Goal: Browse casually: Explore the website without a specific task or goal

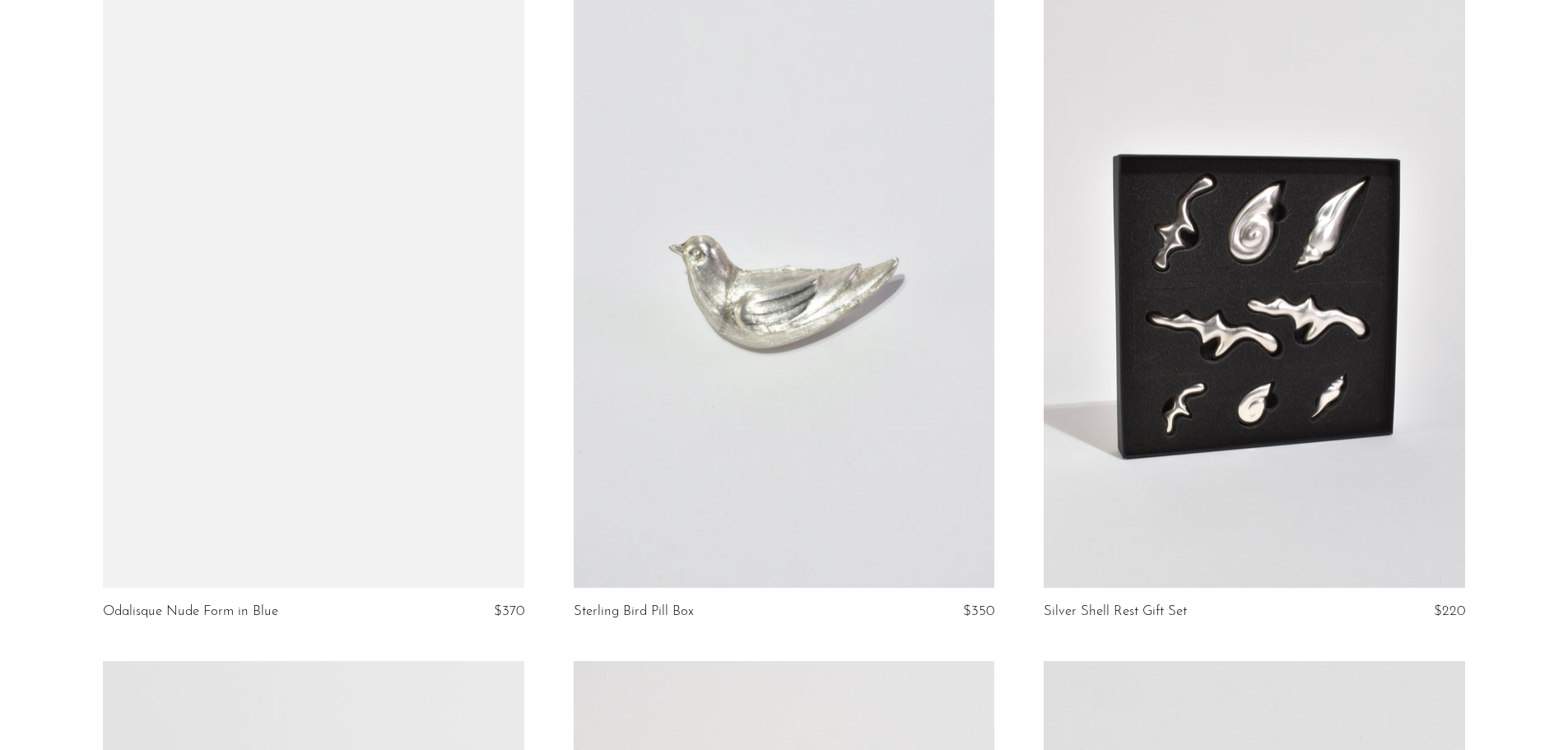
scroll to position [4115, 0]
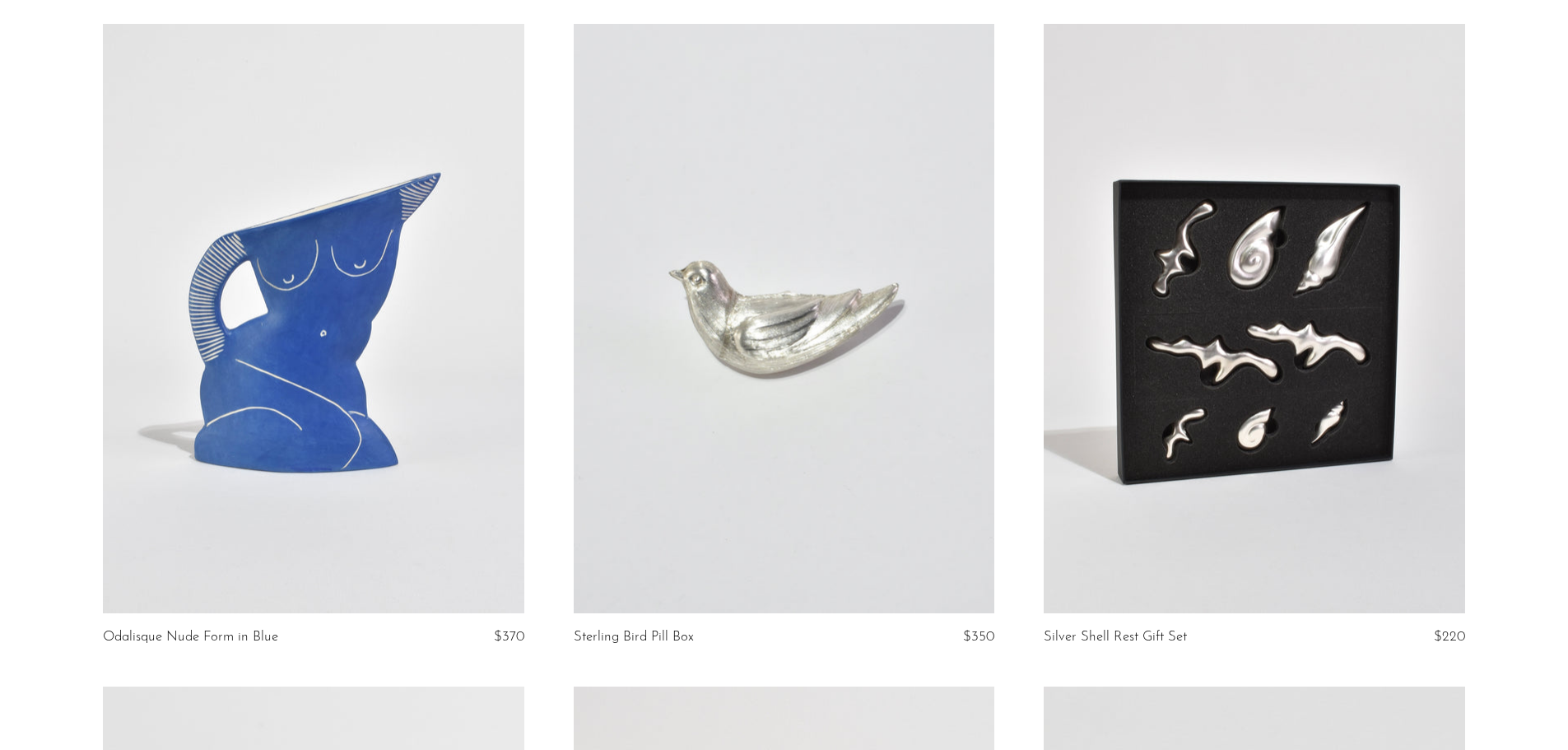
click at [694, 341] on link at bounding box center [784, 319] width 420 height 590
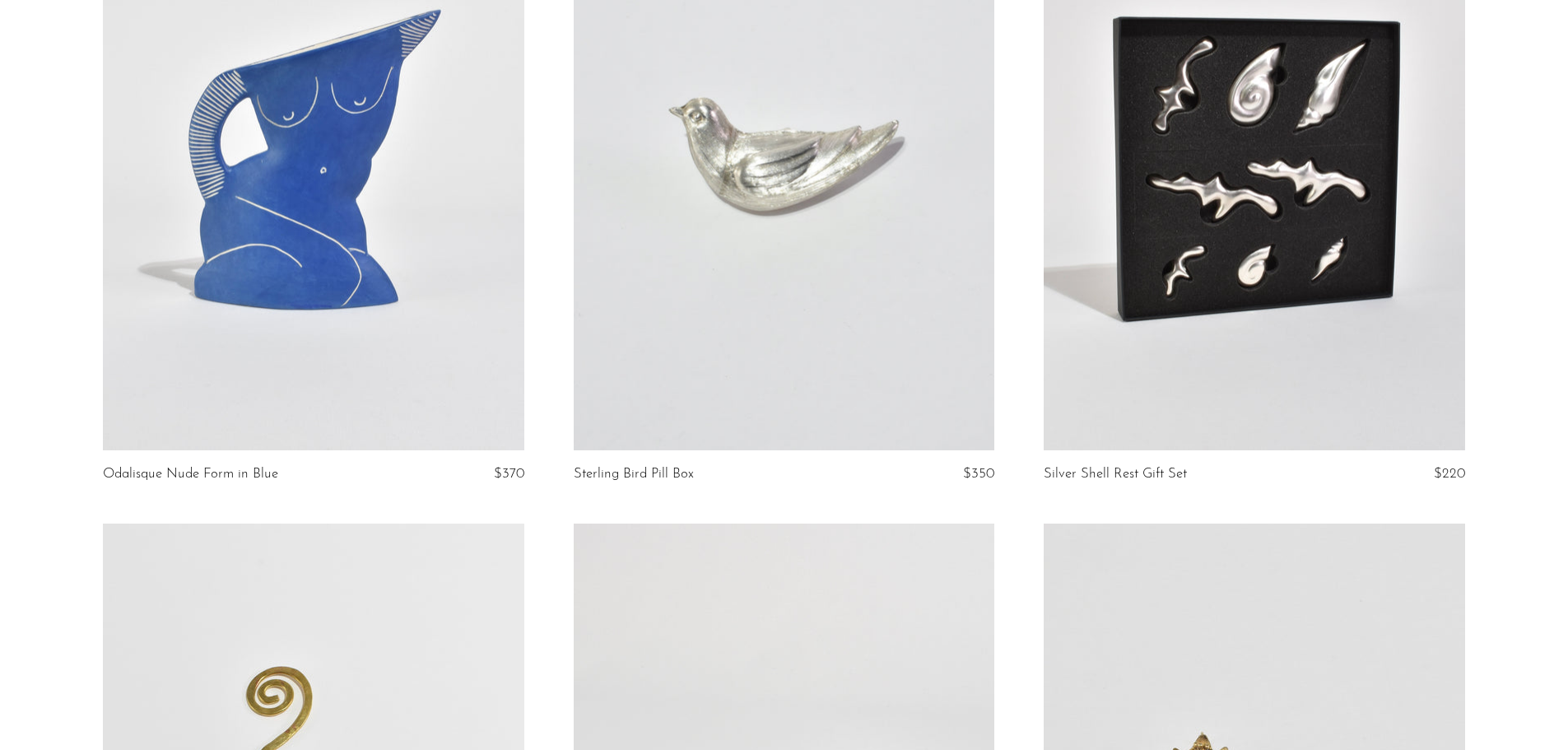
scroll to position [4249, 0]
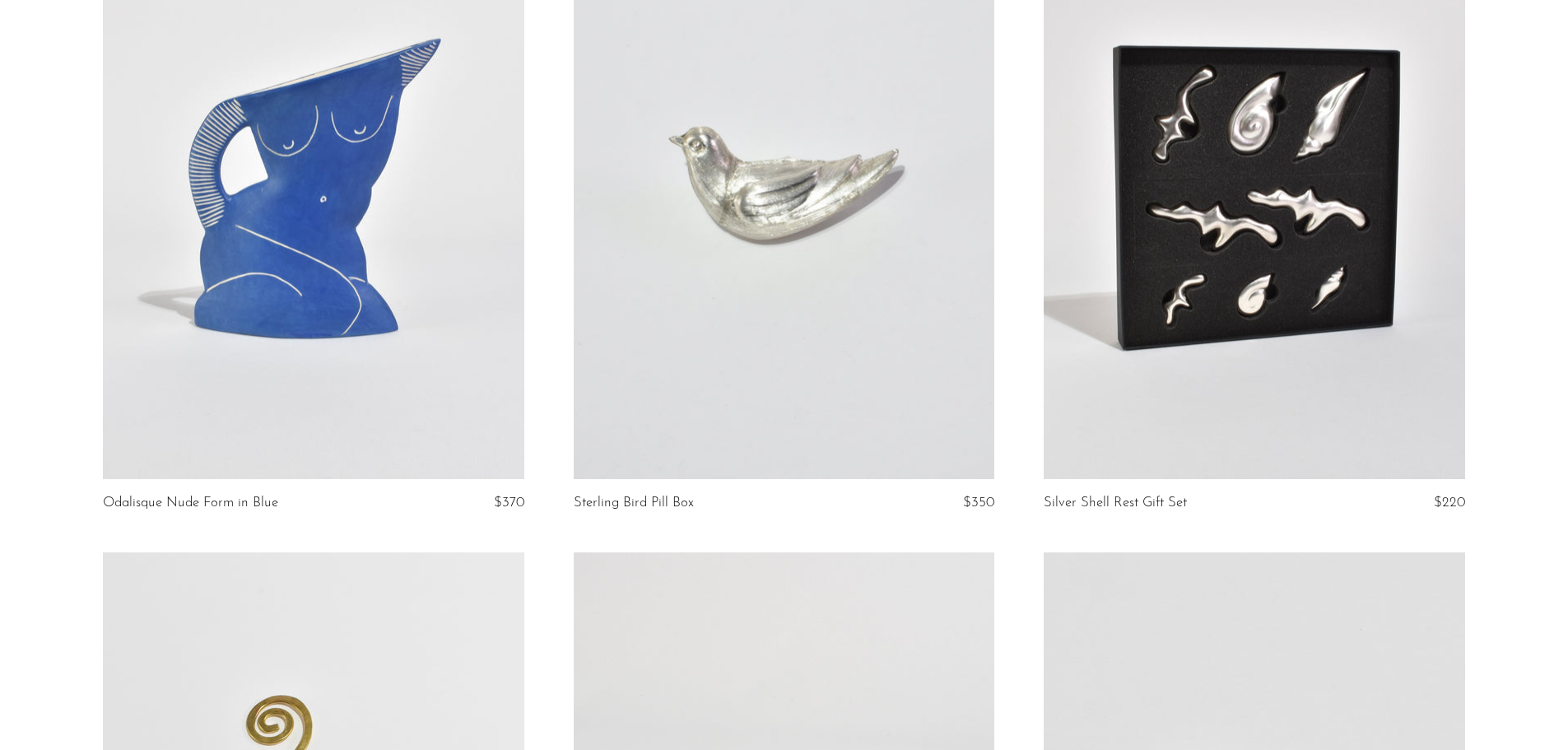
click at [1256, 224] on link at bounding box center [1254, 184] width 420 height 590
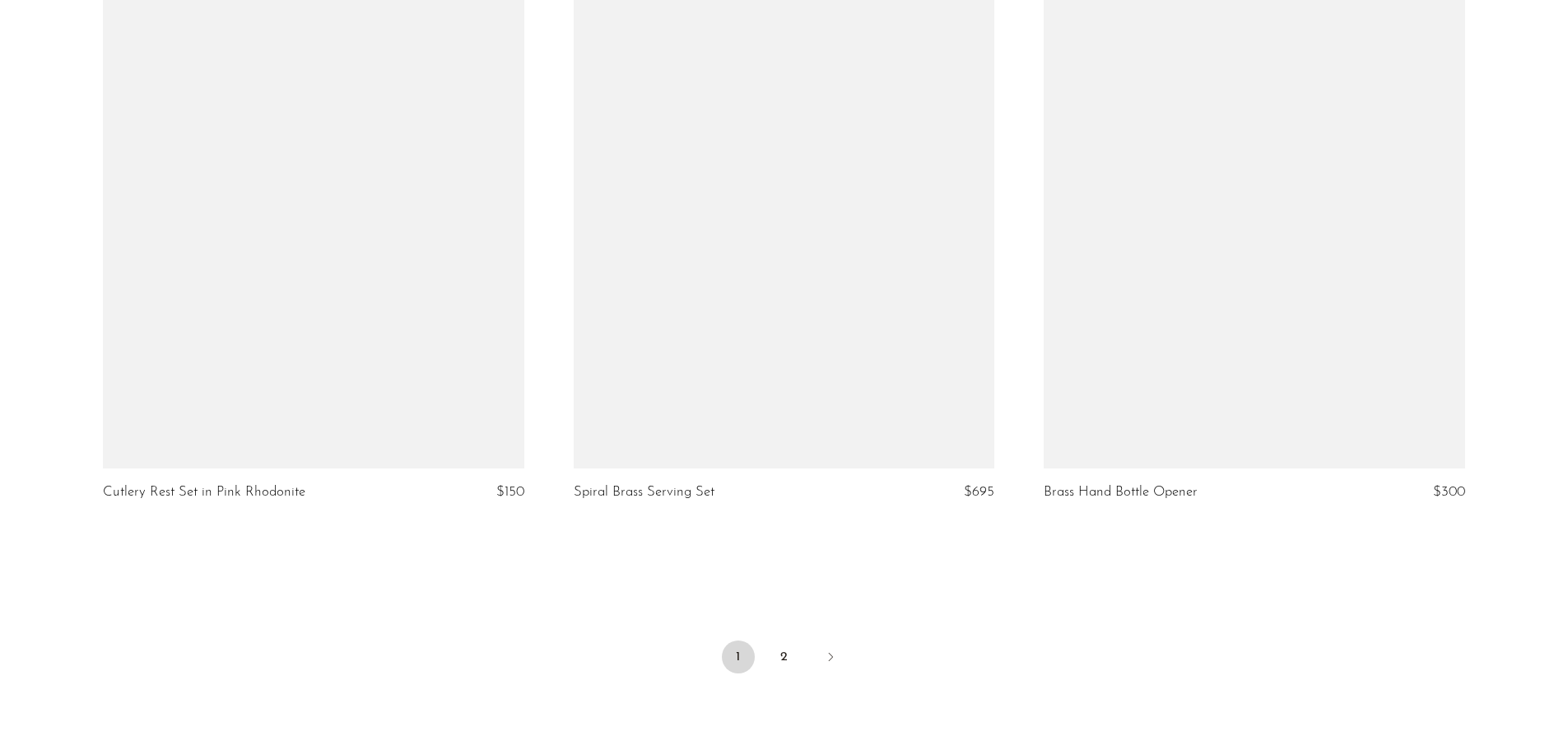
scroll to position [7743, 0]
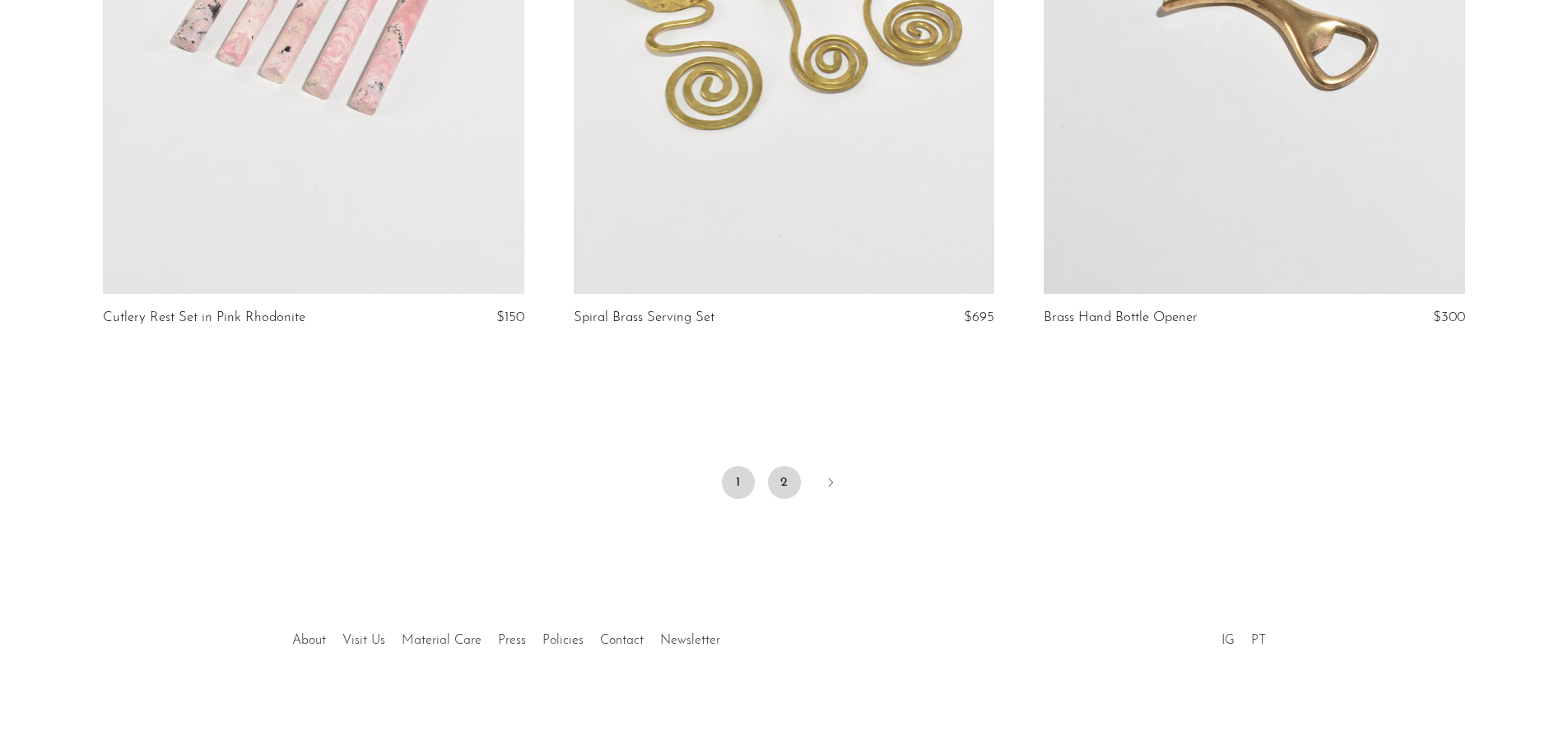
click at [778, 482] on link "2" at bounding box center [784, 482] width 33 height 33
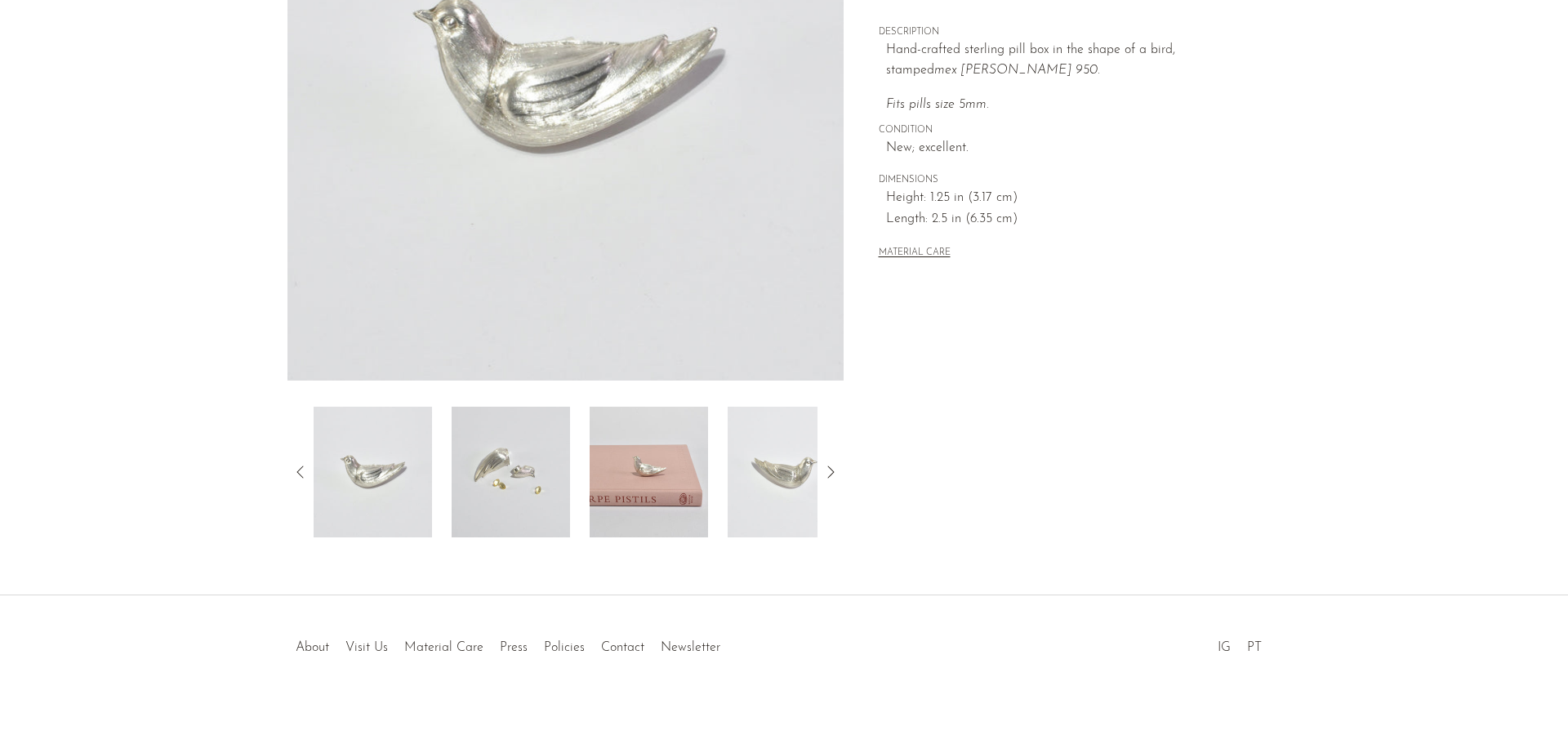
scroll to position [319, 0]
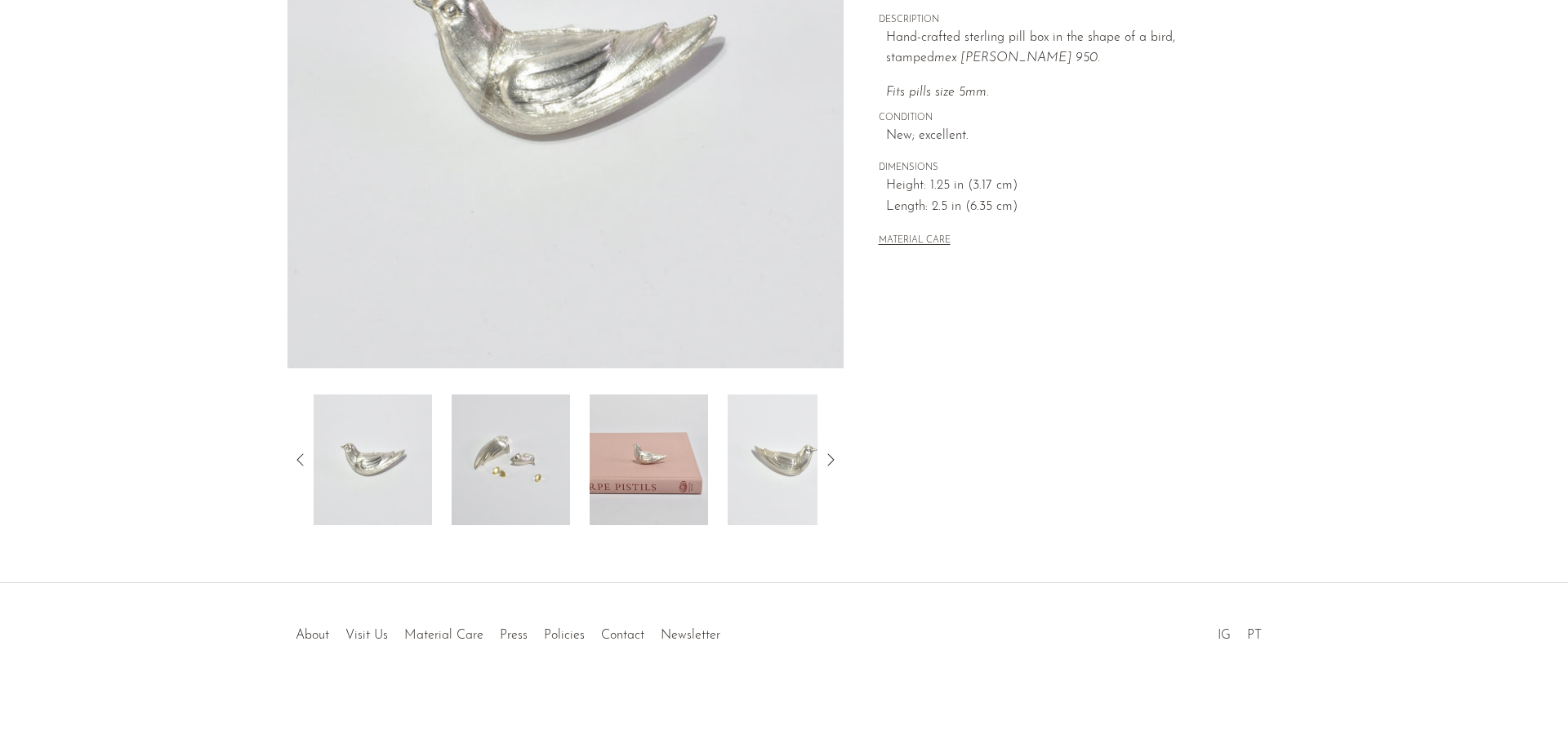
click at [498, 475] on img at bounding box center [511, 459] width 119 height 130
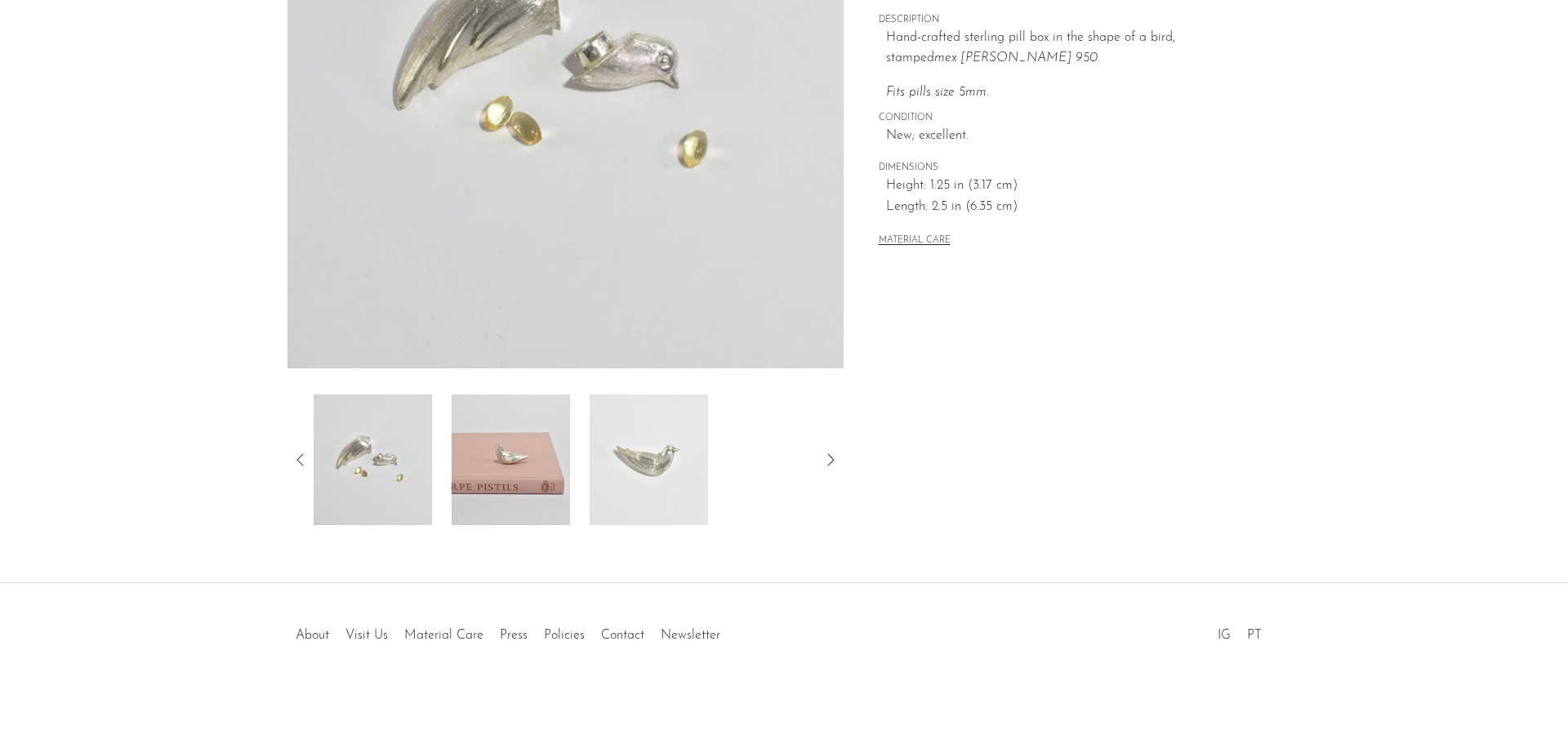
click at [524, 466] on img at bounding box center [511, 459] width 119 height 130
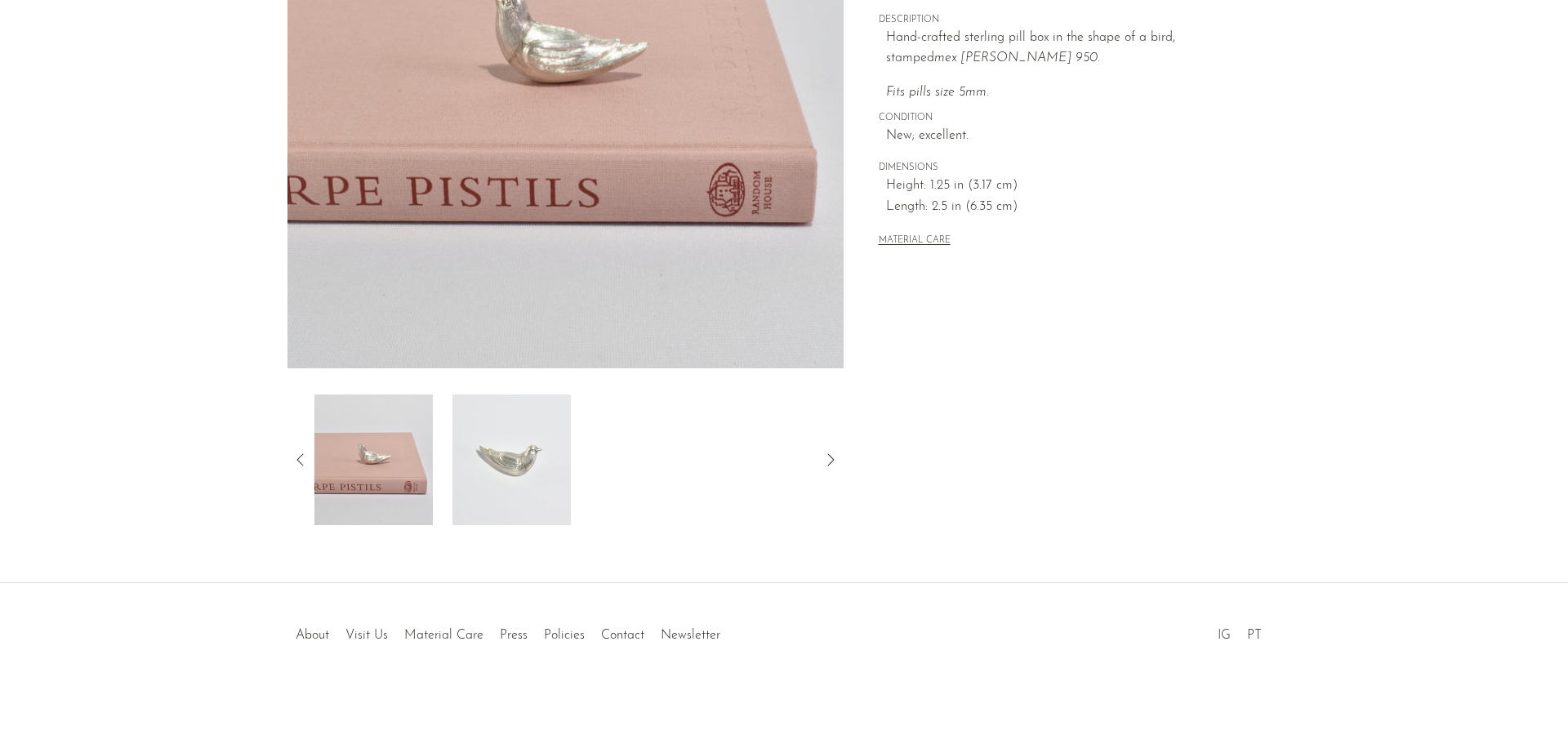
click at [552, 468] on img at bounding box center [512, 459] width 119 height 130
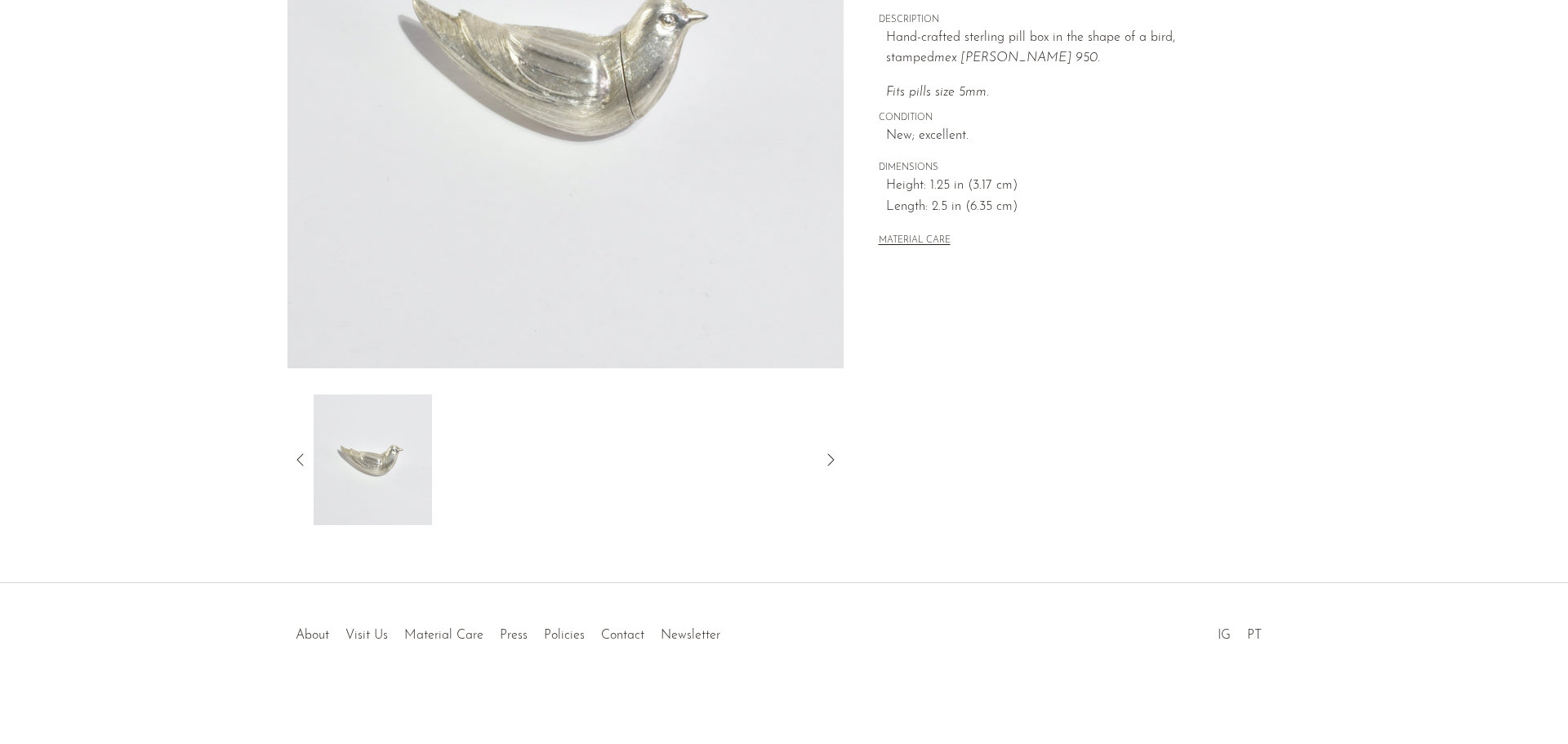
click at [305, 454] on icon at bounding box center [301, 459] width 20 height 20
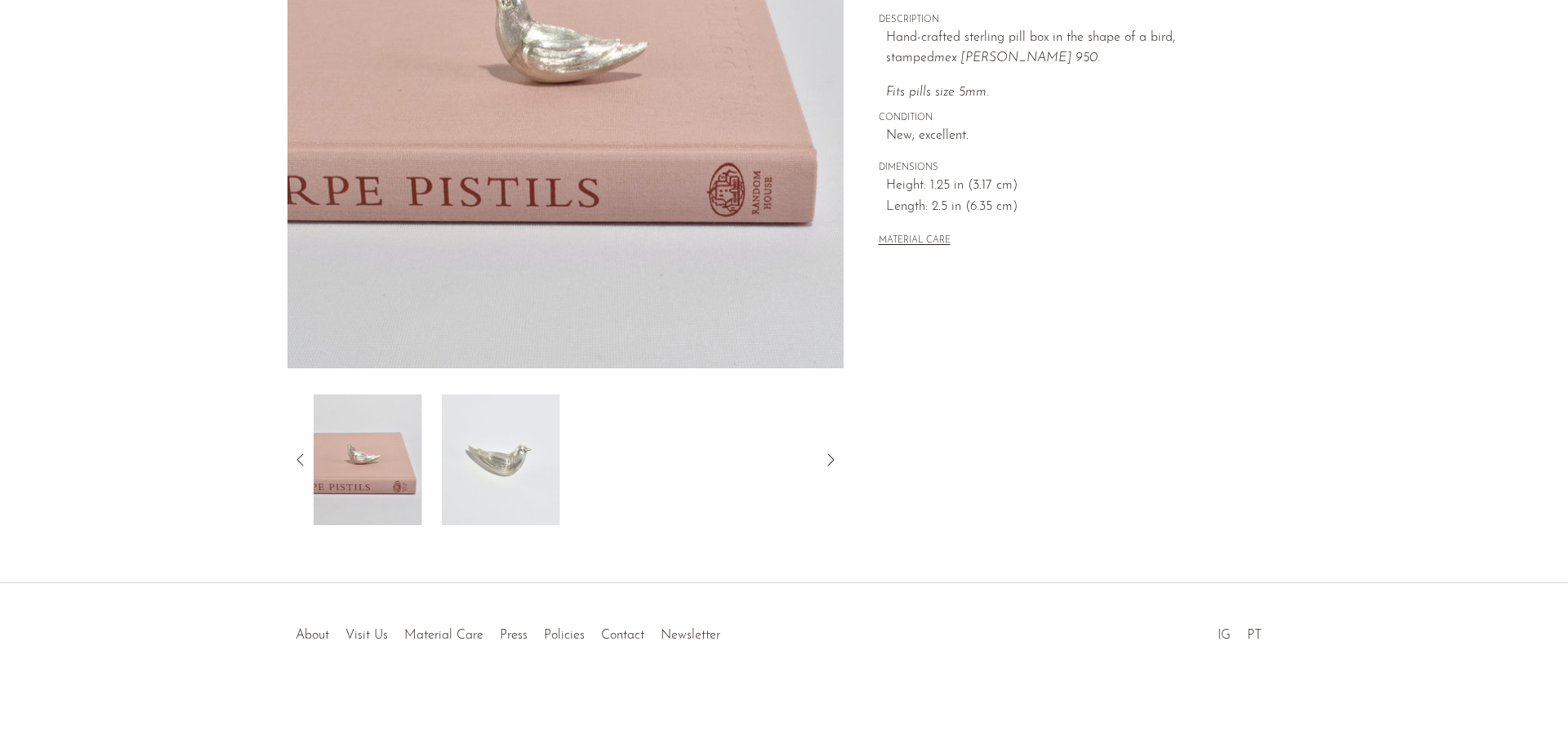
click at [305, 454] on icon at bounding box center [301, 459] width 20 height 20
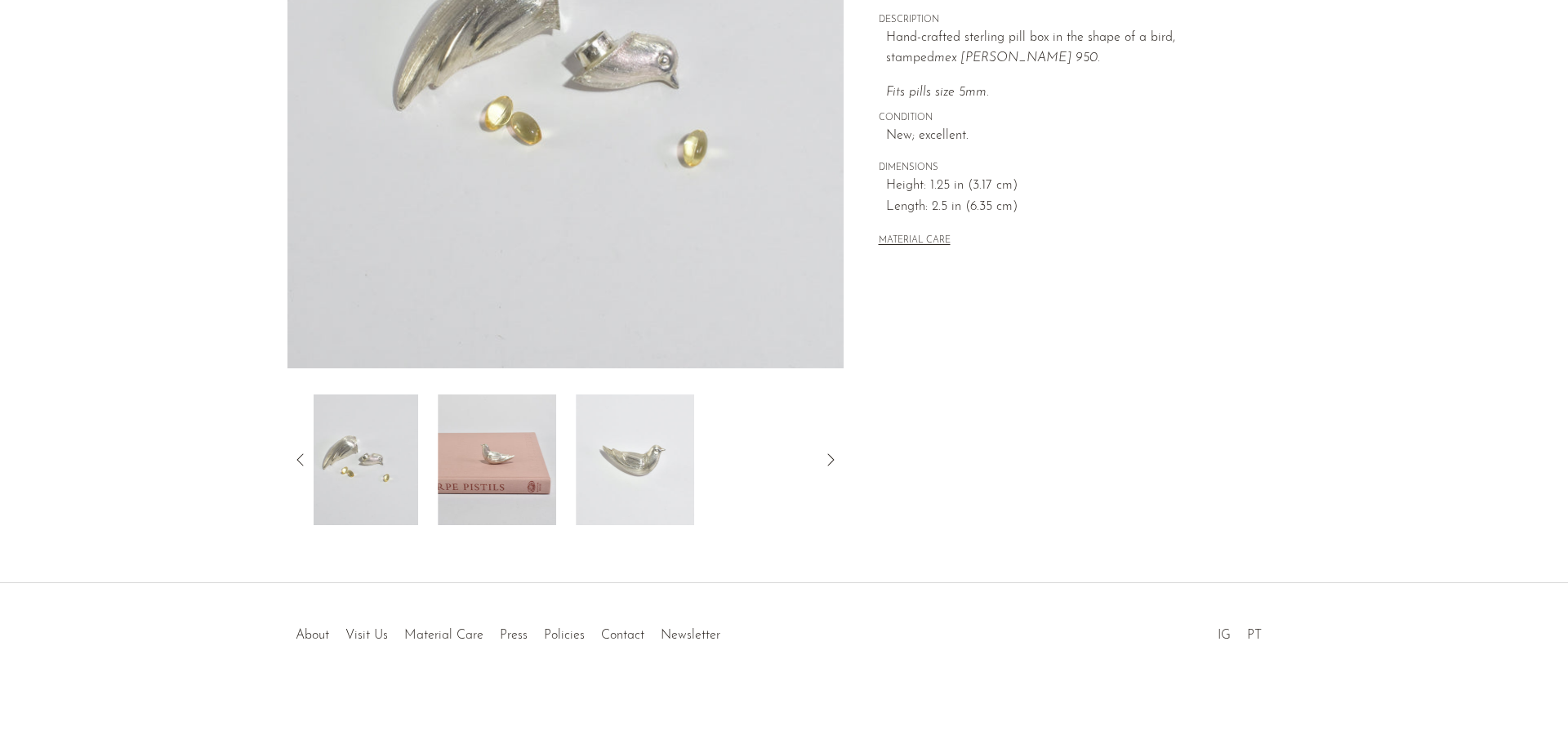
click at [305, 454] on icon at bounding box center [301, 459] width 20 height 20
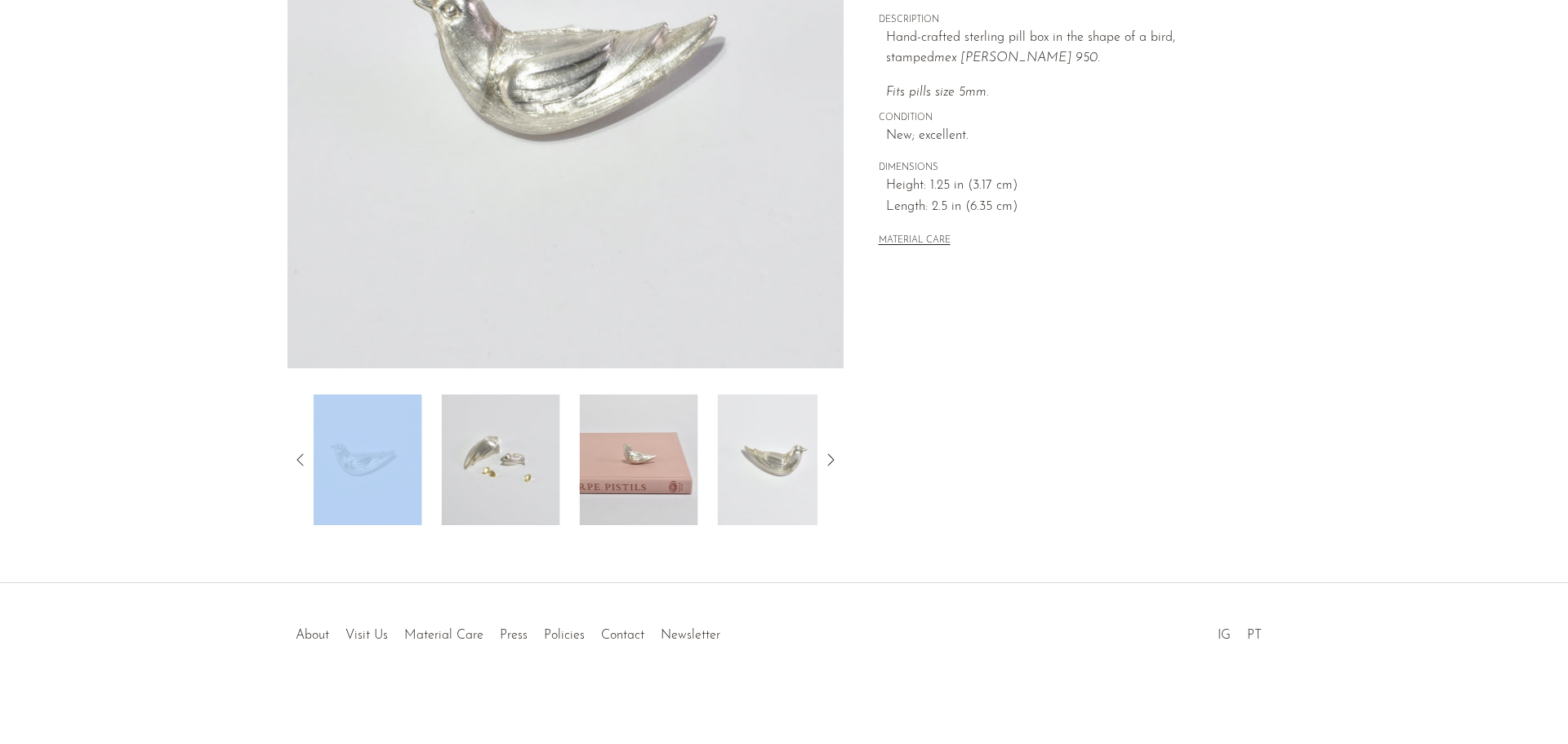
click at [305, 454] on icon at bounding box center [301, 459] width 20 height 20
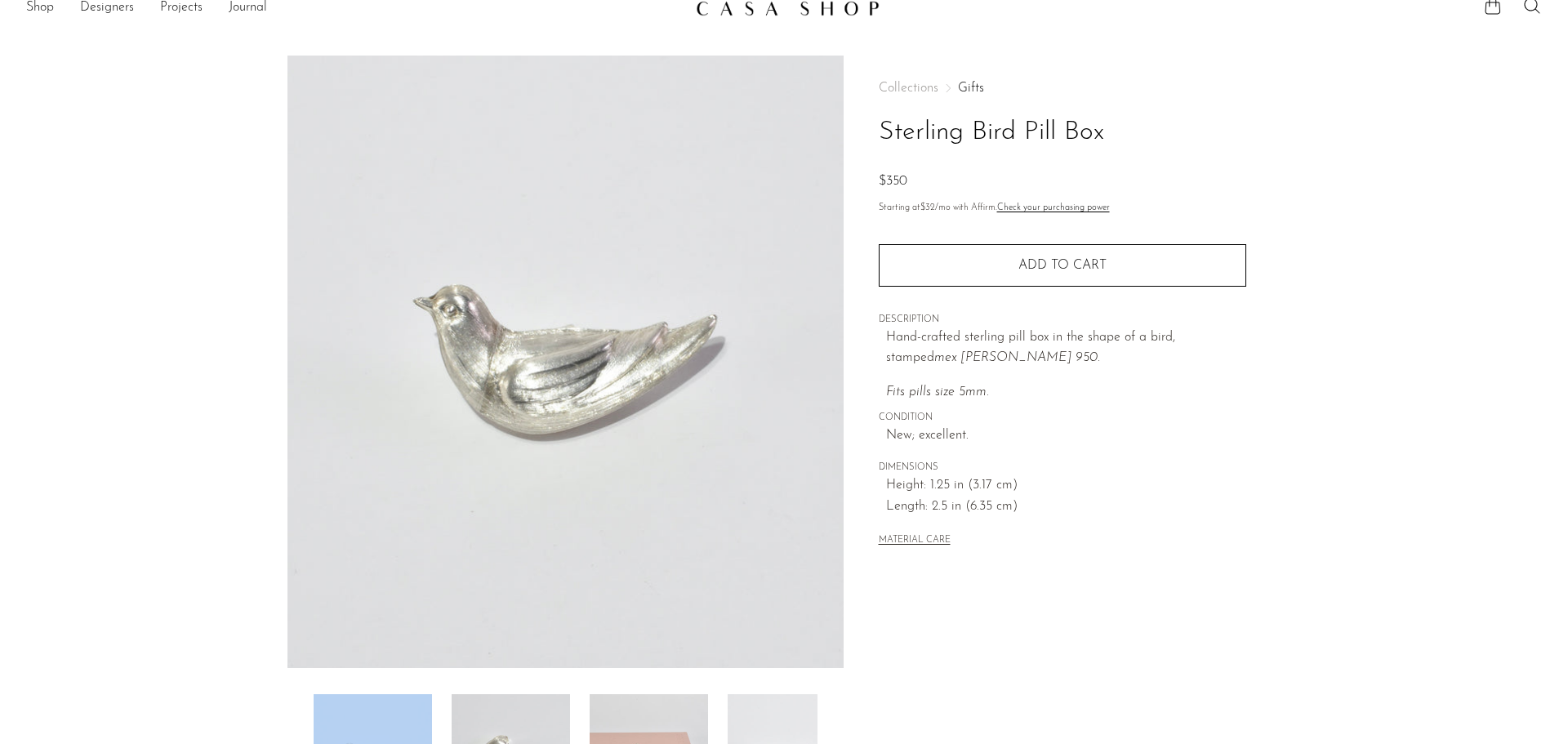
scroll to position [0, 0]
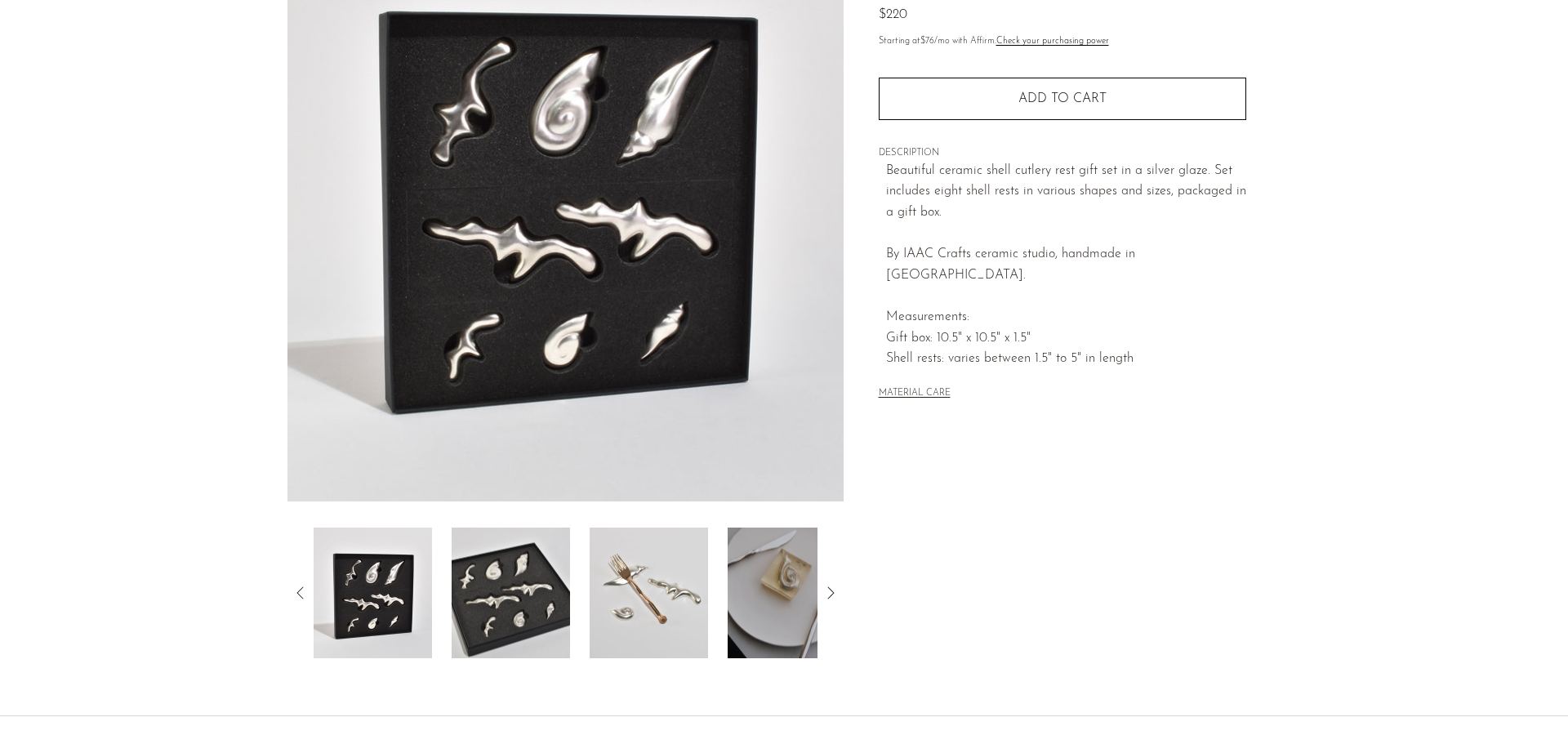
scroll to position [319, 0]
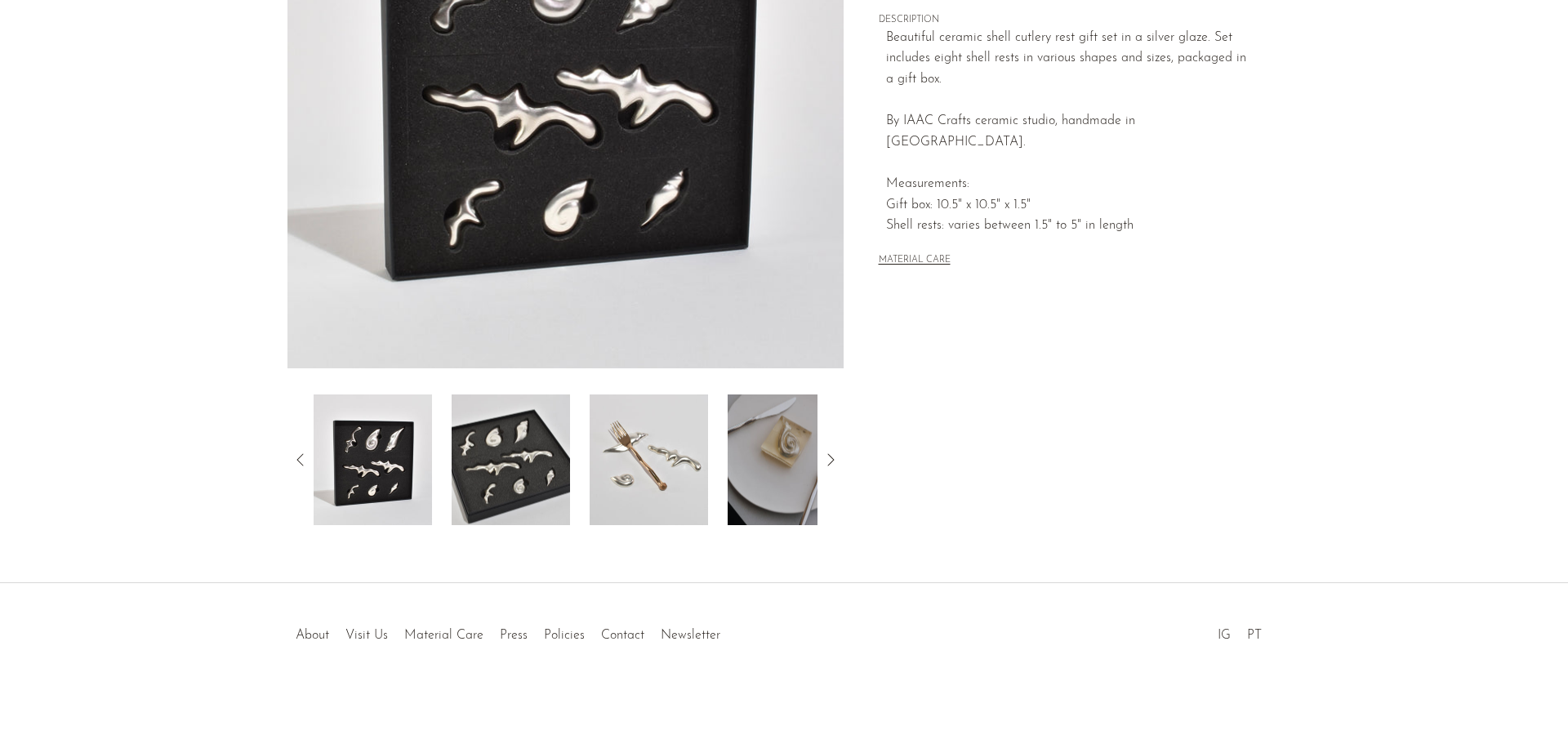
click at [606, 462] on img at bounding box center [650, 459] width 119 height 130
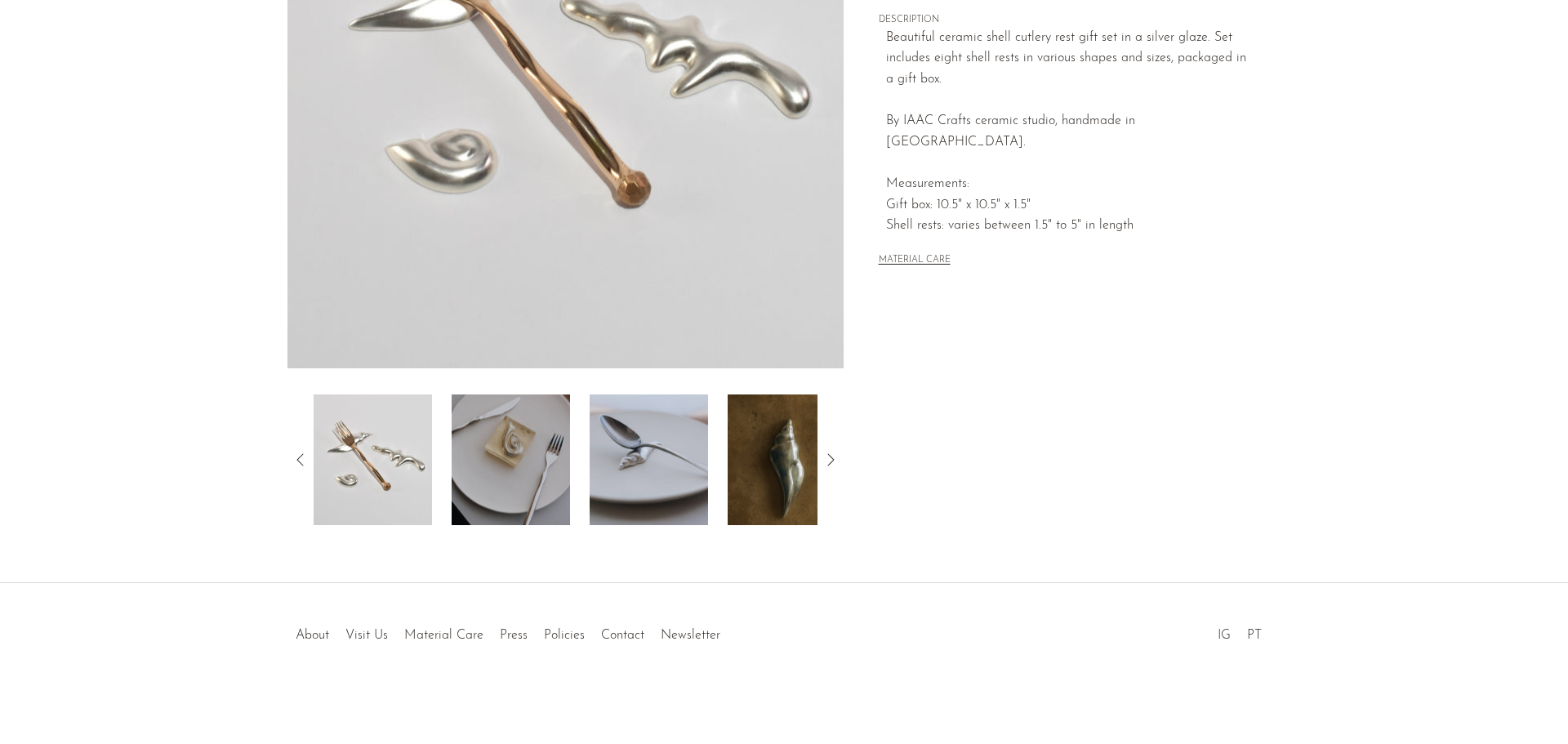
click at [619, 454] on img at bounding box center [650, 459] width 119 height 130
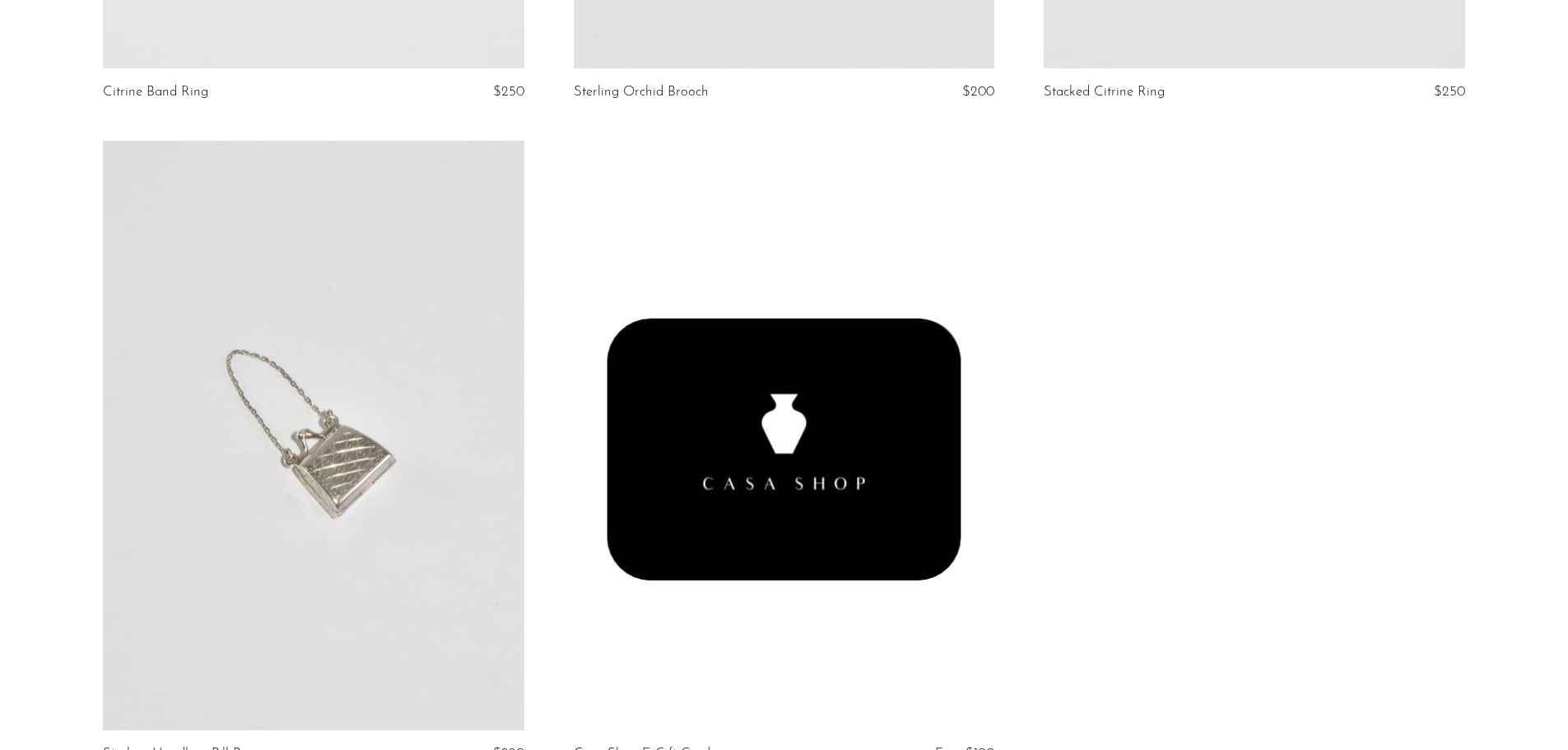
scroll to position [6090, 0]
